Goal: Navigation & Orientation: Find specific page/section

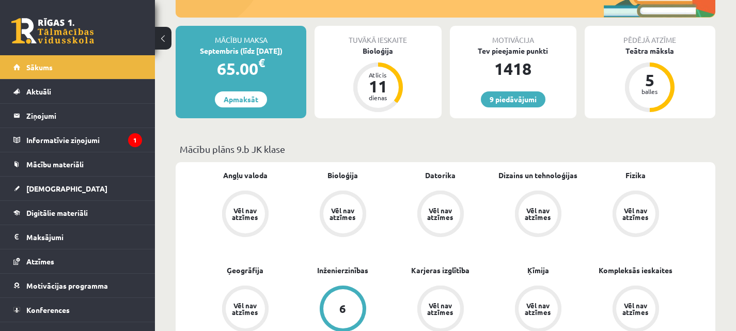
scroll to position [230, 0]
click at [38, 188] on span "[DEMOGRAPHIC_DATA]" at bounding box center [66, 188] width 81 height 9
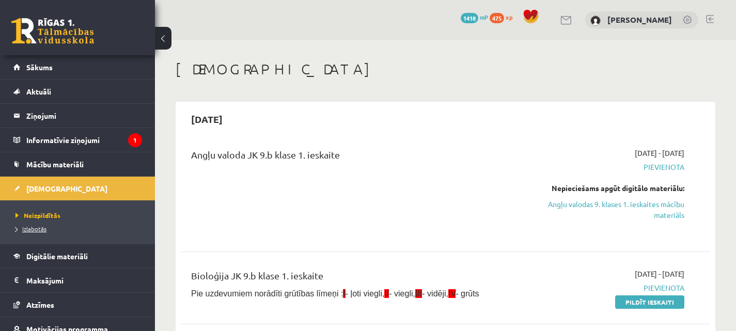
click at [35, 230] on span "Izlabotās" at bounding box center [30, 229] width 31 height 8
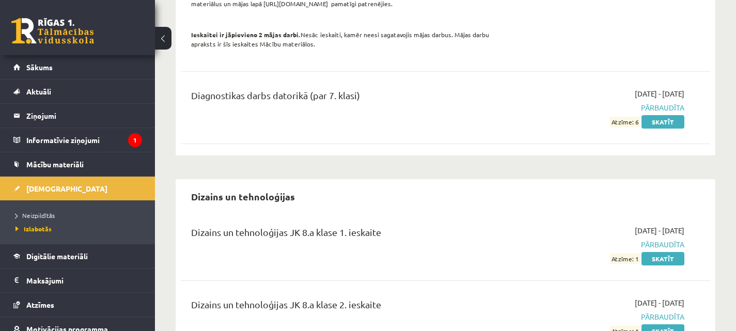
scroll to position [1581, 0]
click at [46, 303] on span "Atzīmes" at bounding box center [40, 304] width 28 height 9
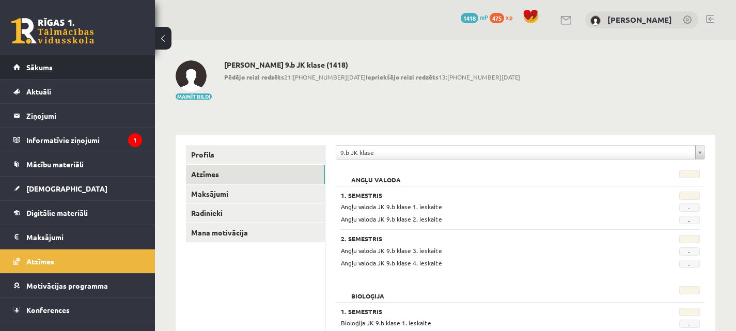
click at [46, 74] on link "Sākums" at bounding box center [77, 67] width 129 height 24
